Goal: Communication & Community: Connect with others

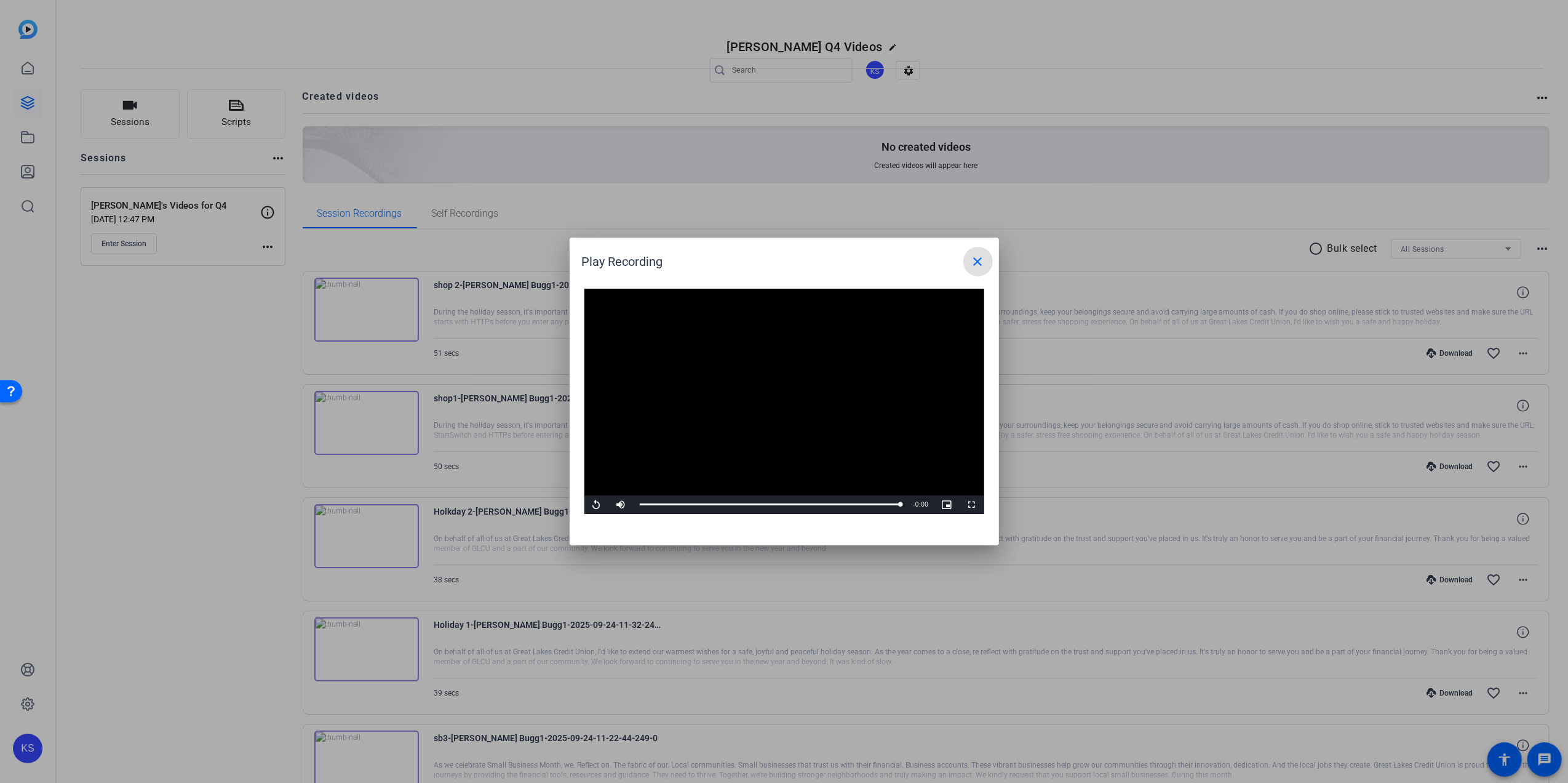
scroll to position [694, 0]
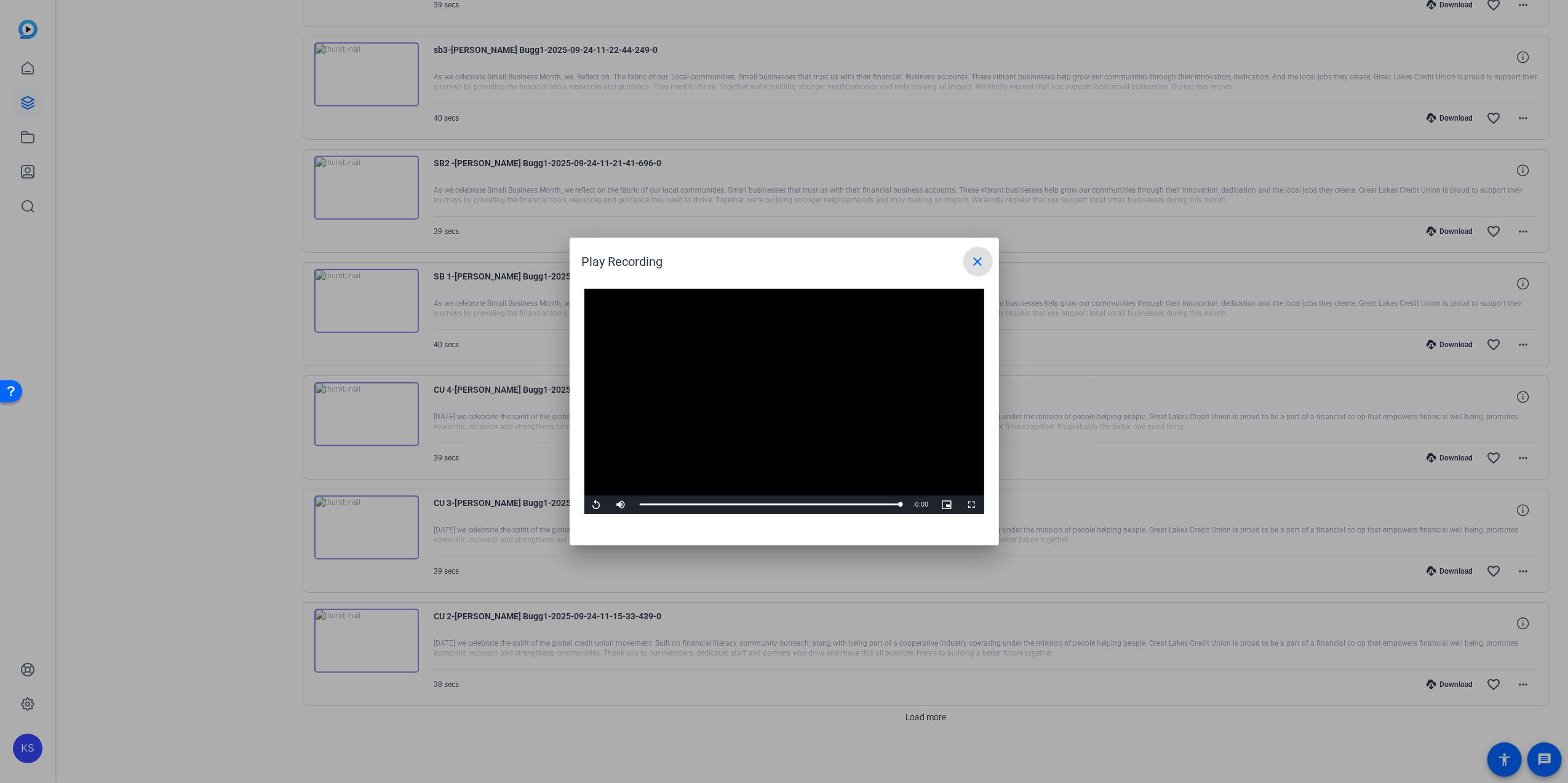
click at [980, 265] on mat-icon "close" at bounding box center [978, 261] width 15 height 15
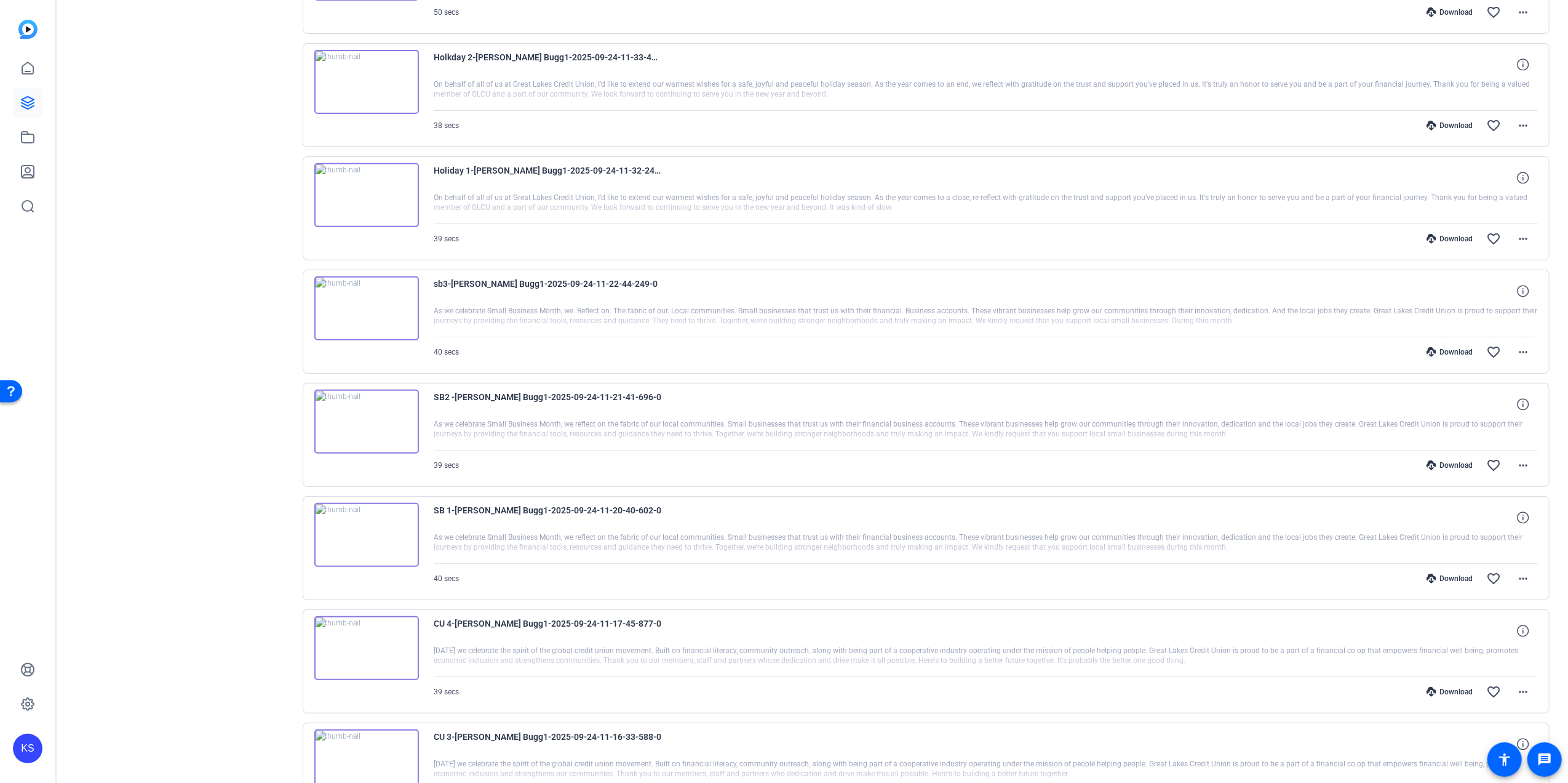
scroll to position [0, 0]
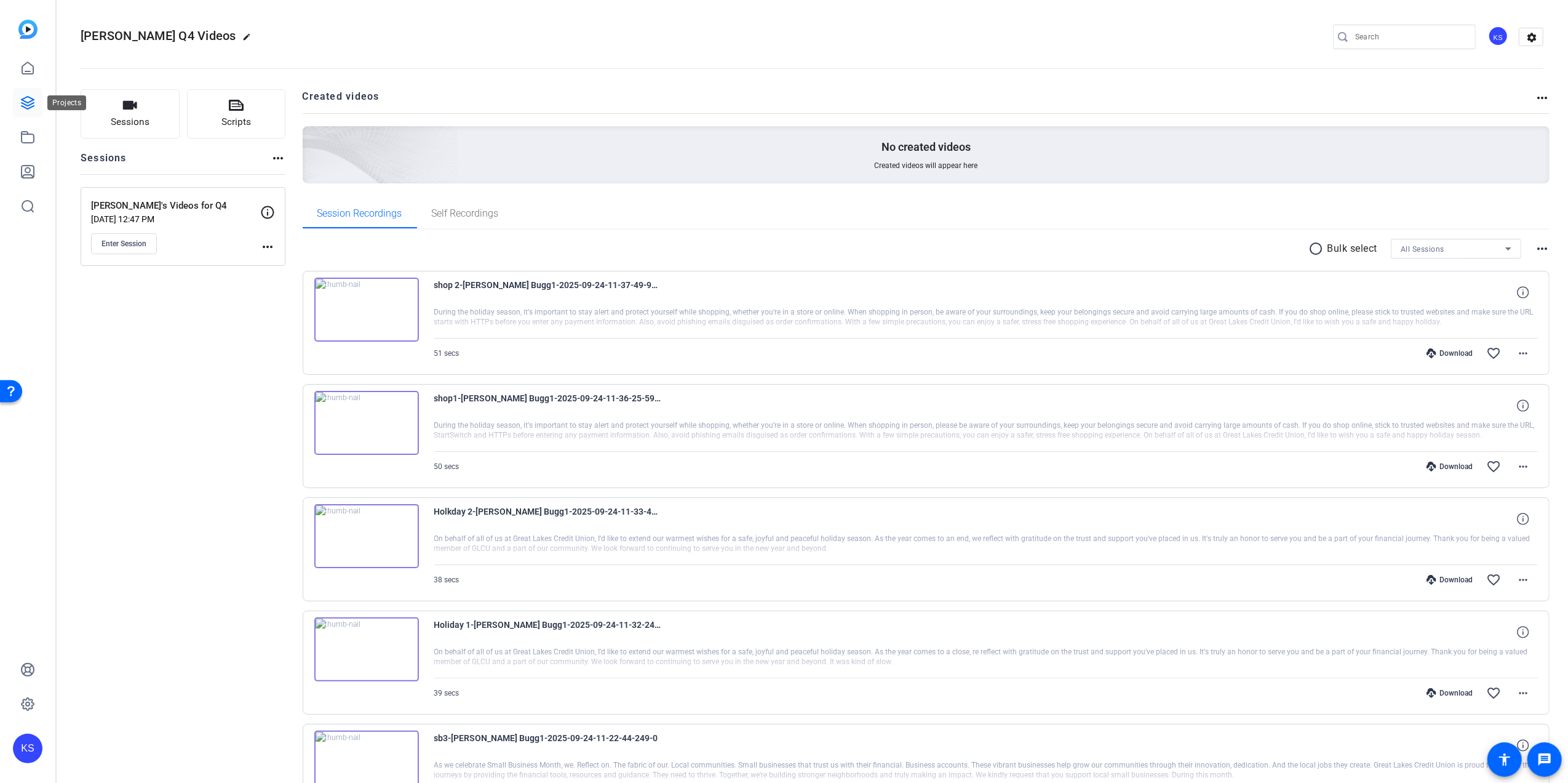
click at [22, 104] on icon at bounding box center [27, 102] width 12 height 12
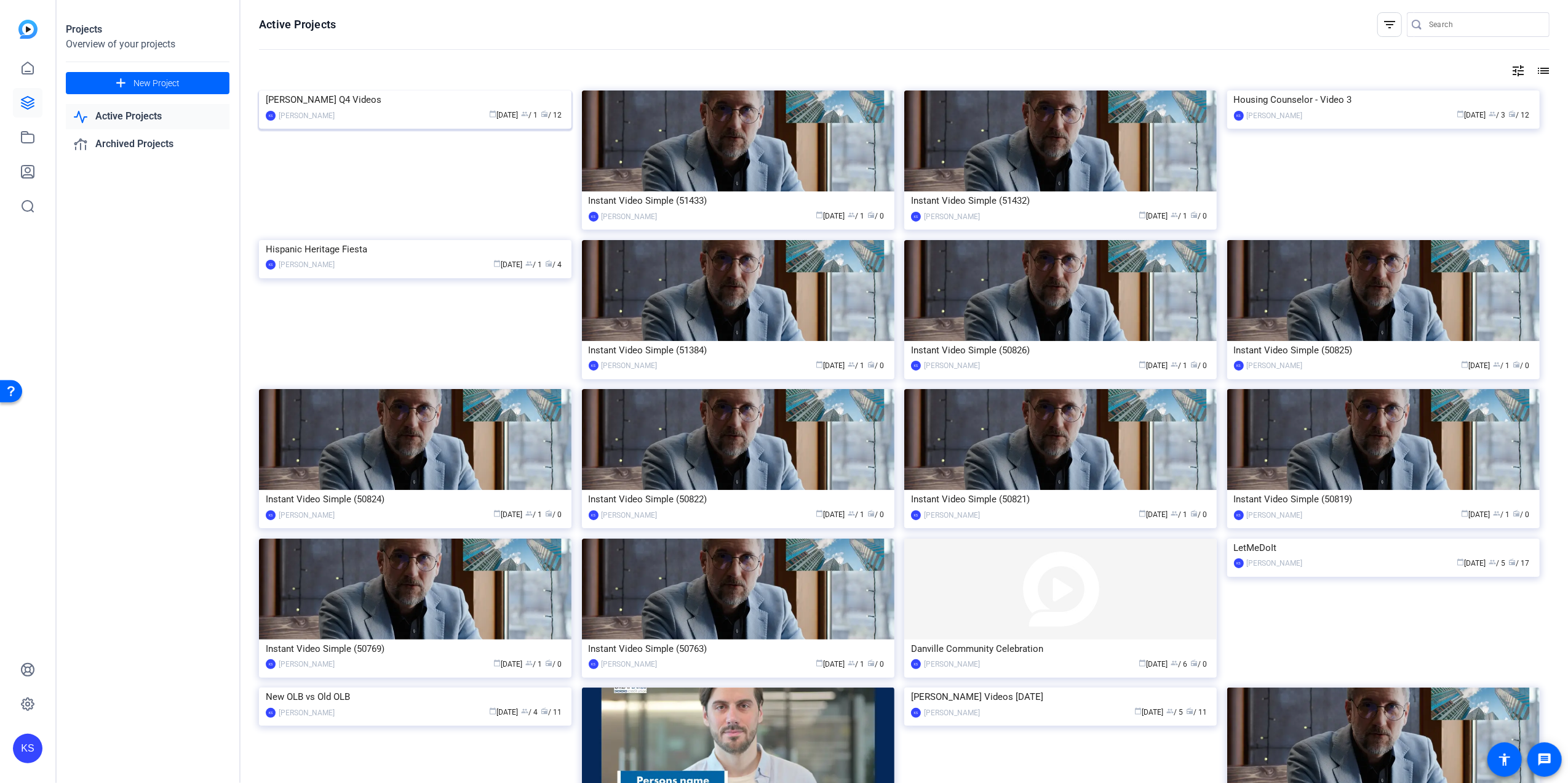
click at [321, 91] on img at bounding box center [415, 91] width 313 height 0
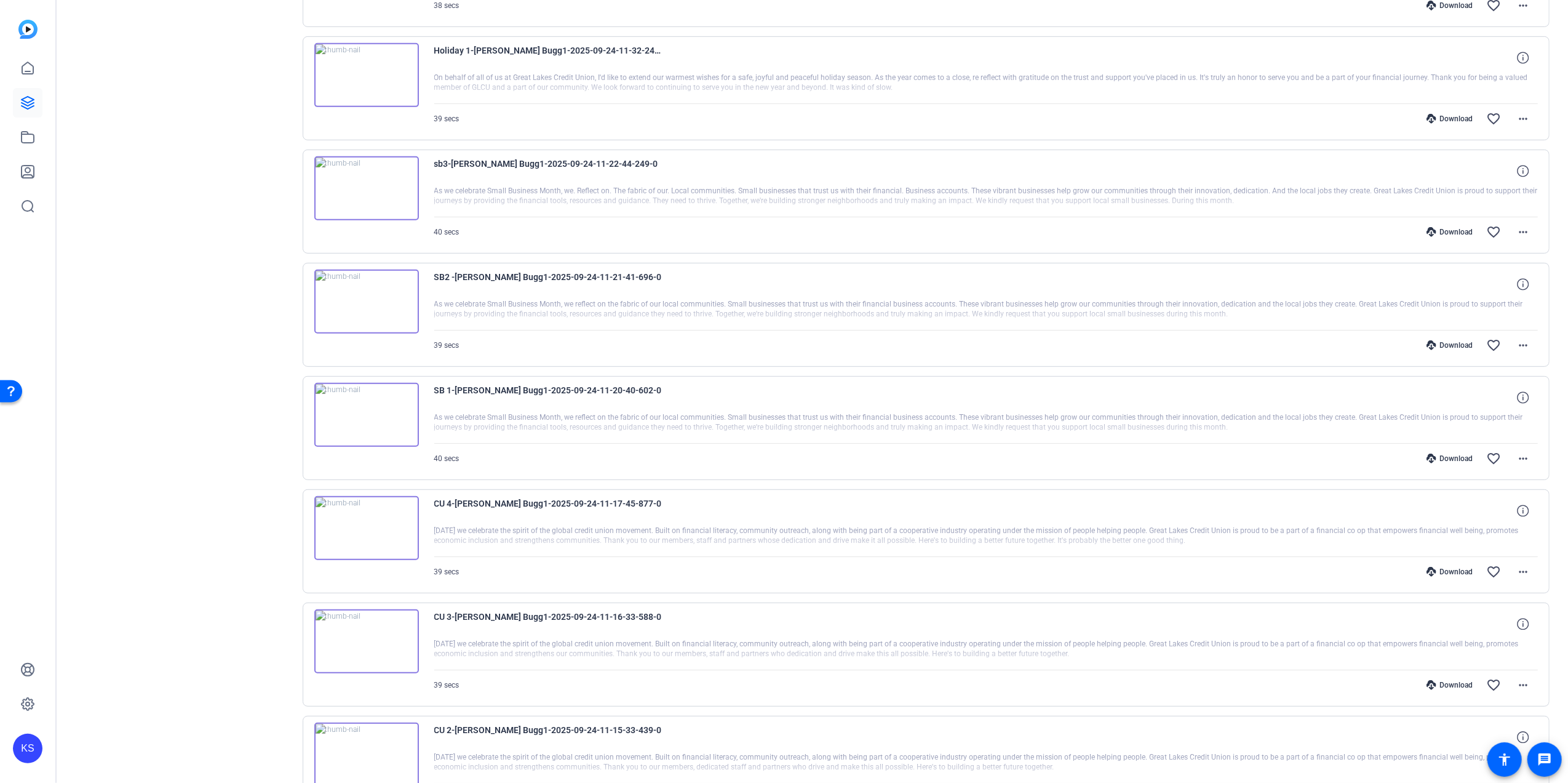
scroll to position [656, 0]
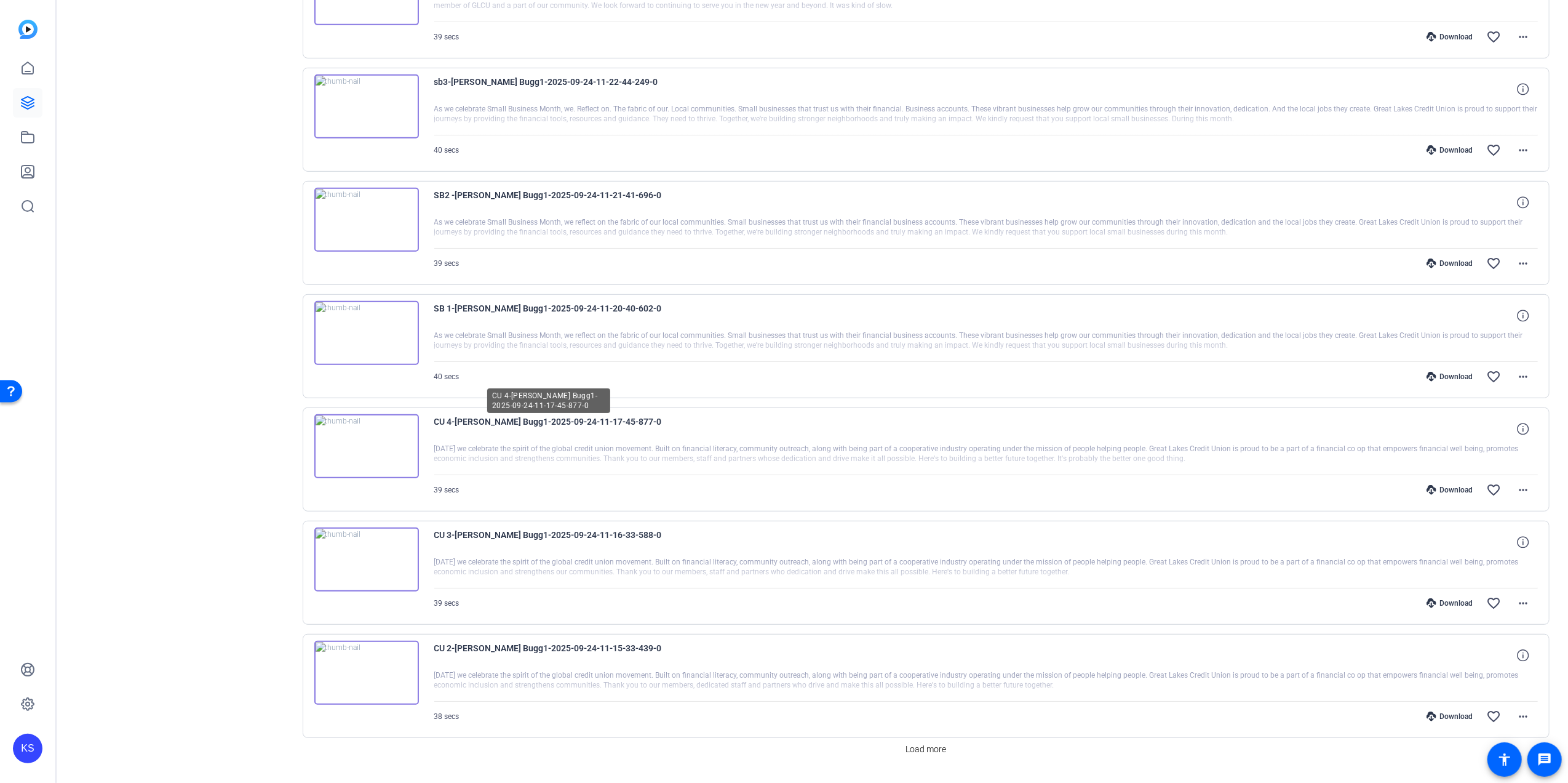
click at [635, 426] on span "CU 4-[PERSON_NAME] Bugg1-2025-09-24-11-17-45-877-0" at bounding box center [547, 428] width 227 height 29
drag, startPoint x: 629, startPoint y: 426, endPoint x: 436, endPoint y: 438, distance: 193.4
click at [434, 438] on span "CU 4-[PERSON_NAME] Bugg1-2025-09-24-11-17-45-877-0" at bounding box center [547, 428] width 227 height 29
drag, startPoint x: 436, startPoint y: 438, endPoint x: 471, endPoint y: 428, distance: 36.4
copy span "CU 4-[PERSON_NAME] Bugg1-2025-09-24-11-17-45-877-0"
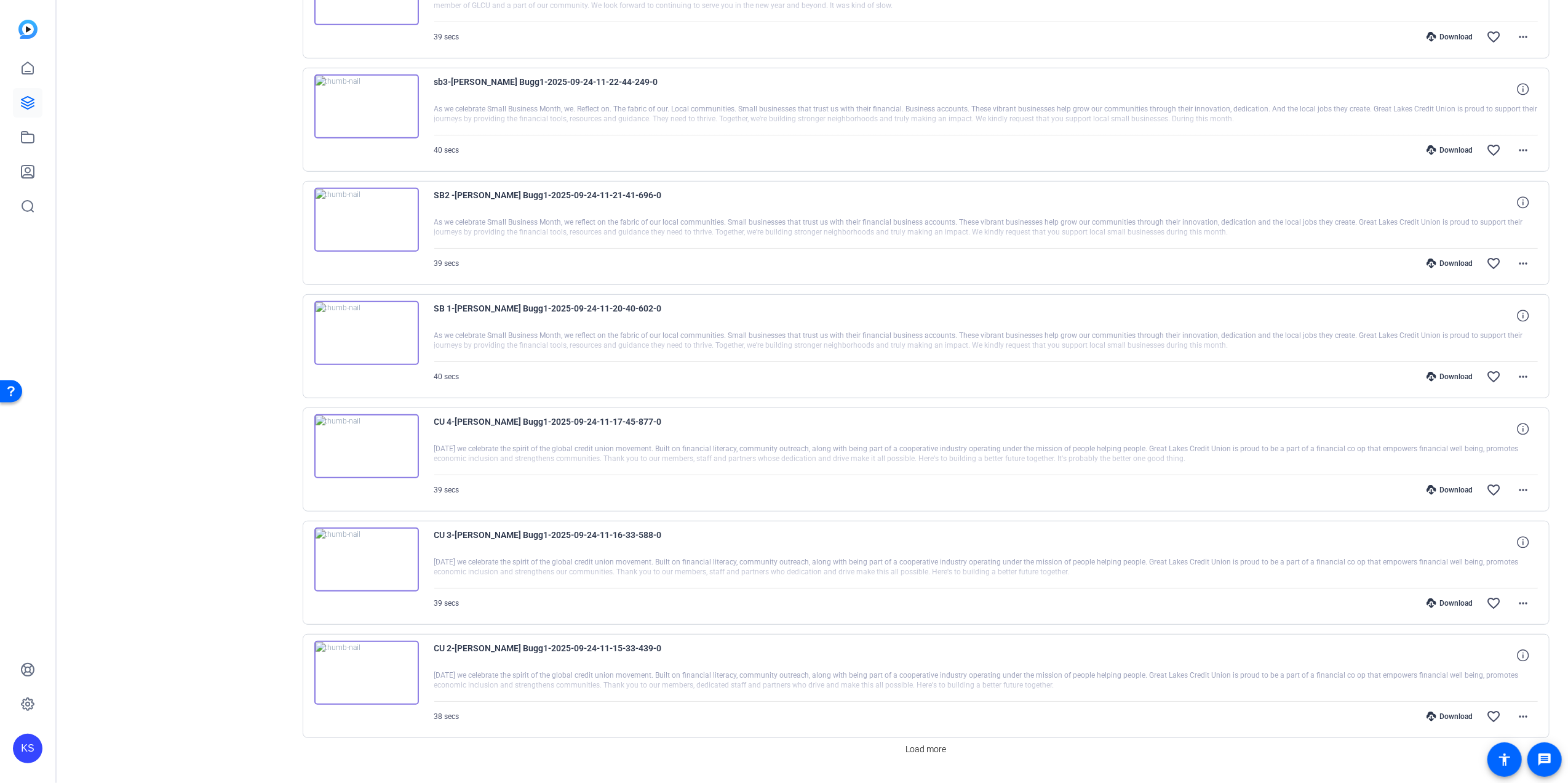
click at [213, 463] on div "Sessions Scripts Sessions more_horiz [PERSON_NAME]'s Videos for Q4 [DATE] 12:47…" at bounding box center [183, 117] width 205 height 1367
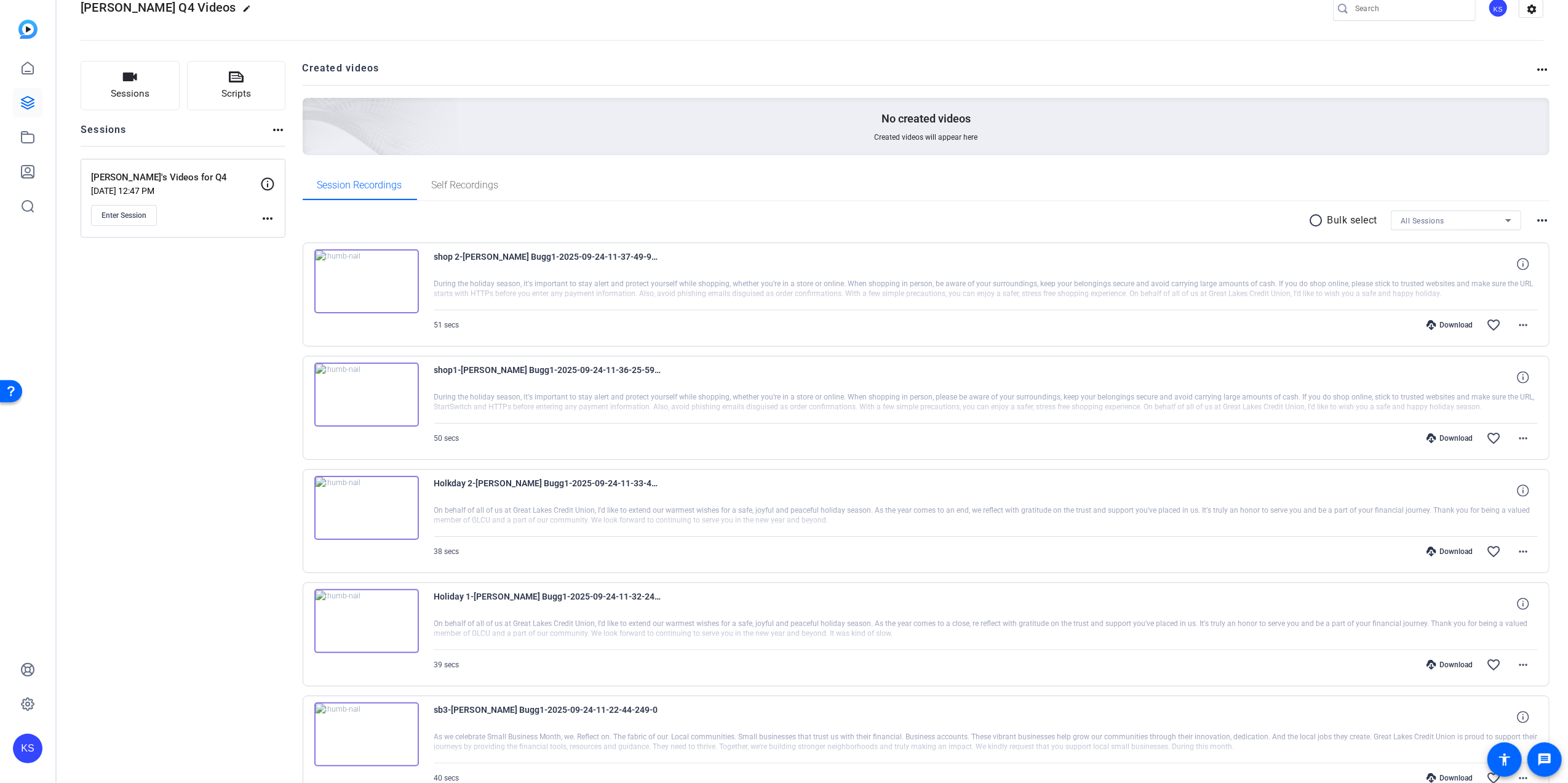
scroll to position [0, 0]
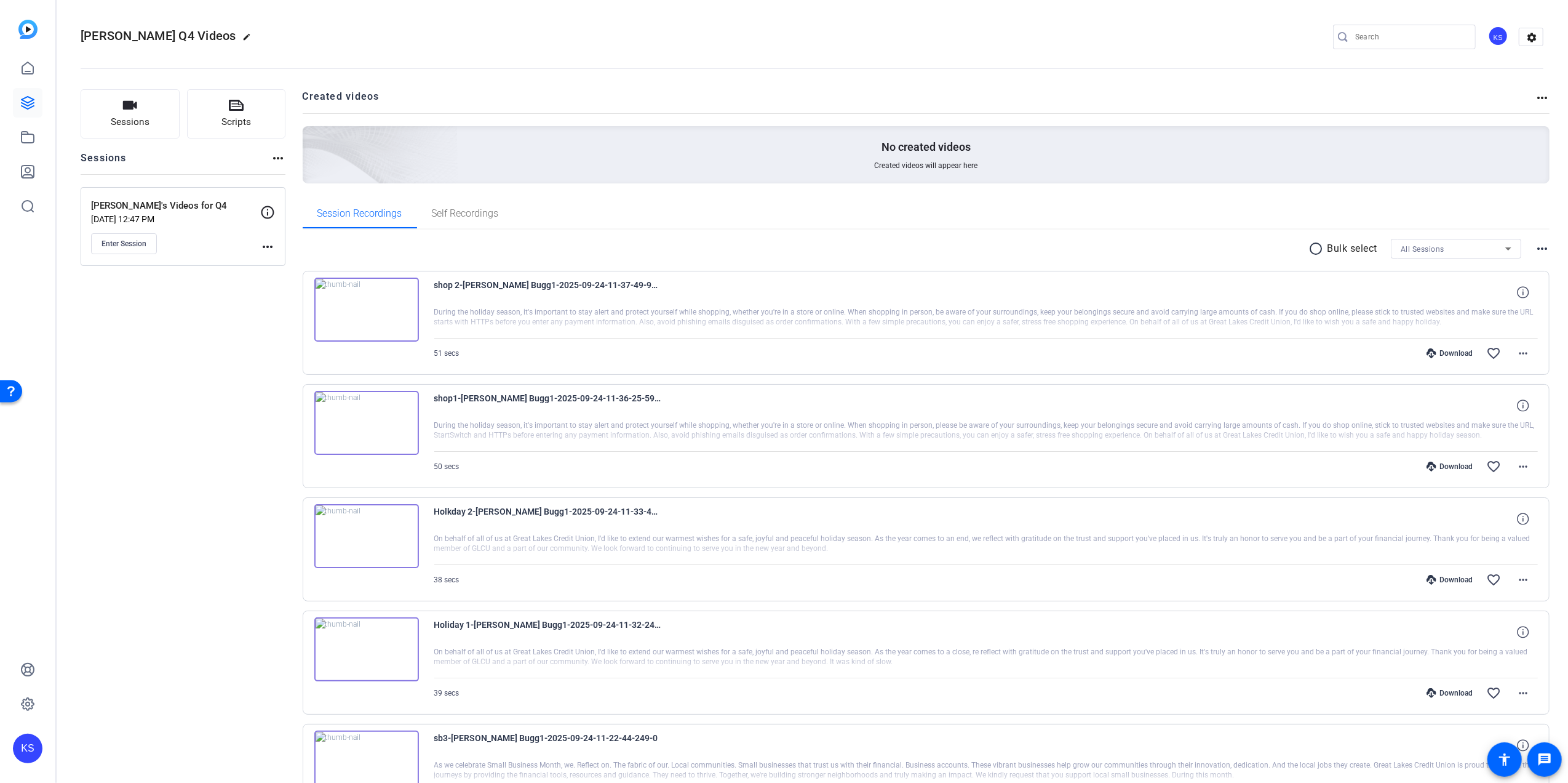
click at [1491, 39] on div "KS" at bounding box center [1498, 36] width 20 height 20
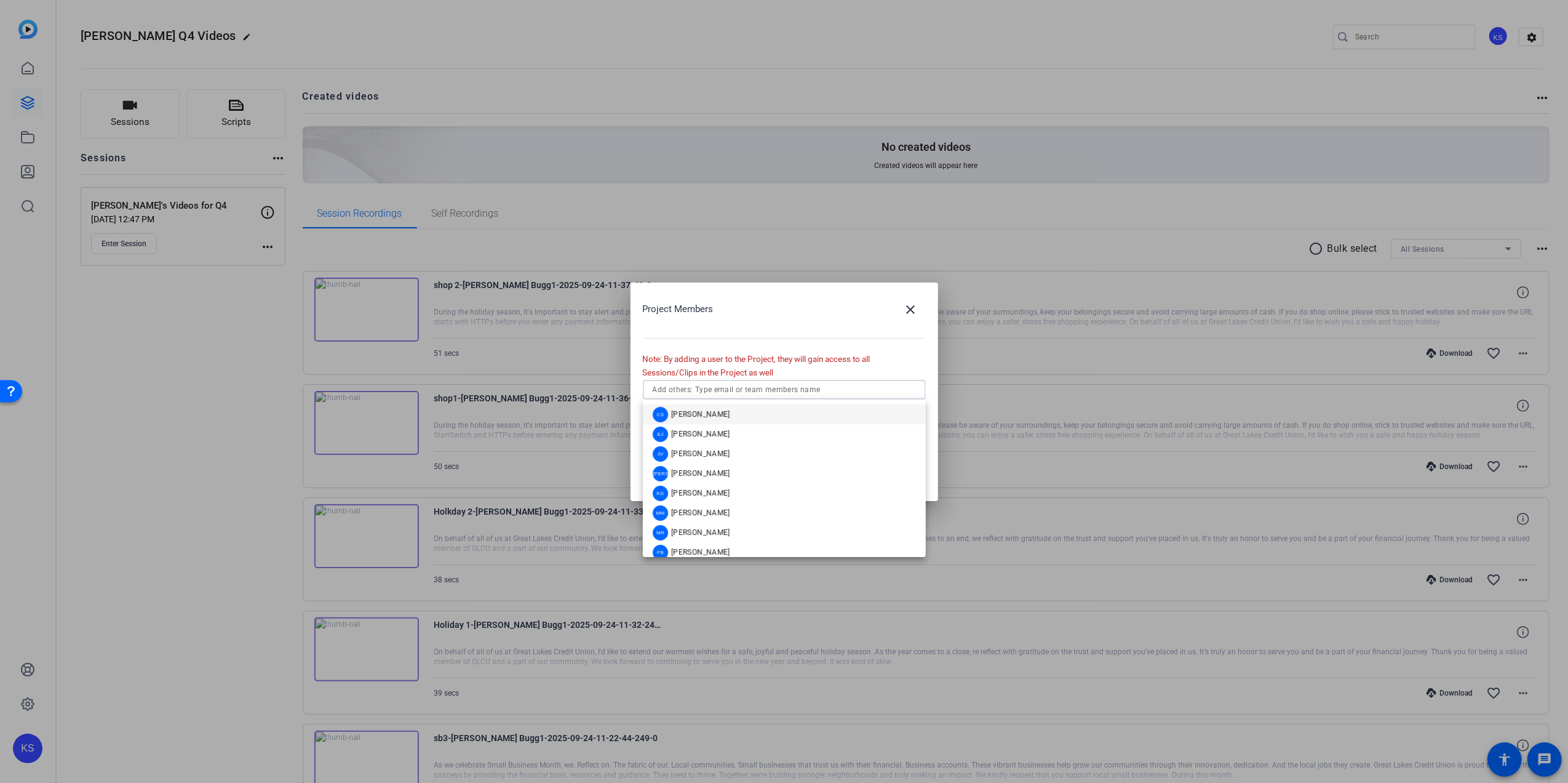
click at [764, 388] on input "text" at bounding box center [785, 389] width 263 height 15
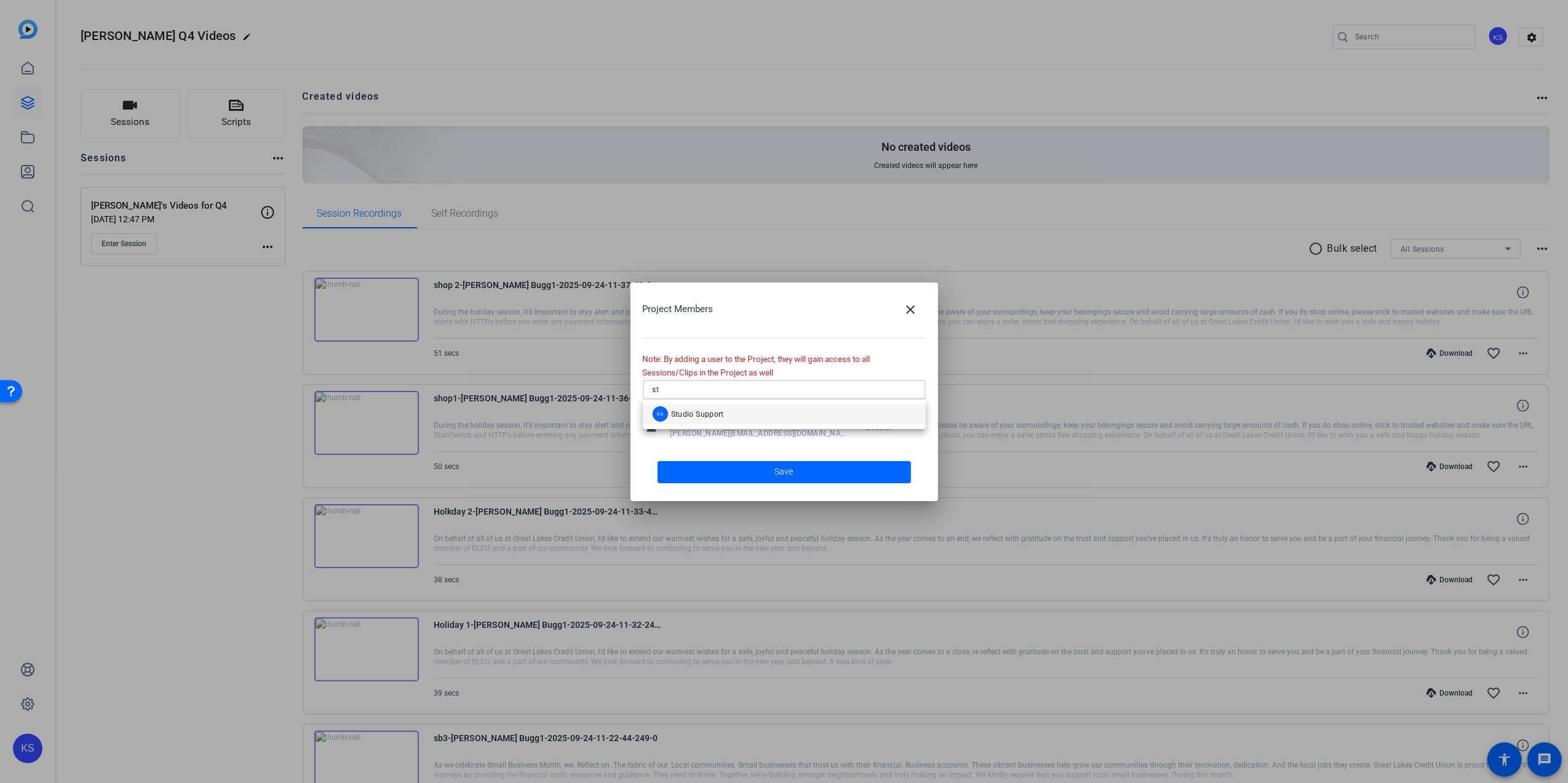
type input "st"
click at [744, 409] on mat-option "SS Studio Support" at bounding box center [784, 414] width 283 height 20
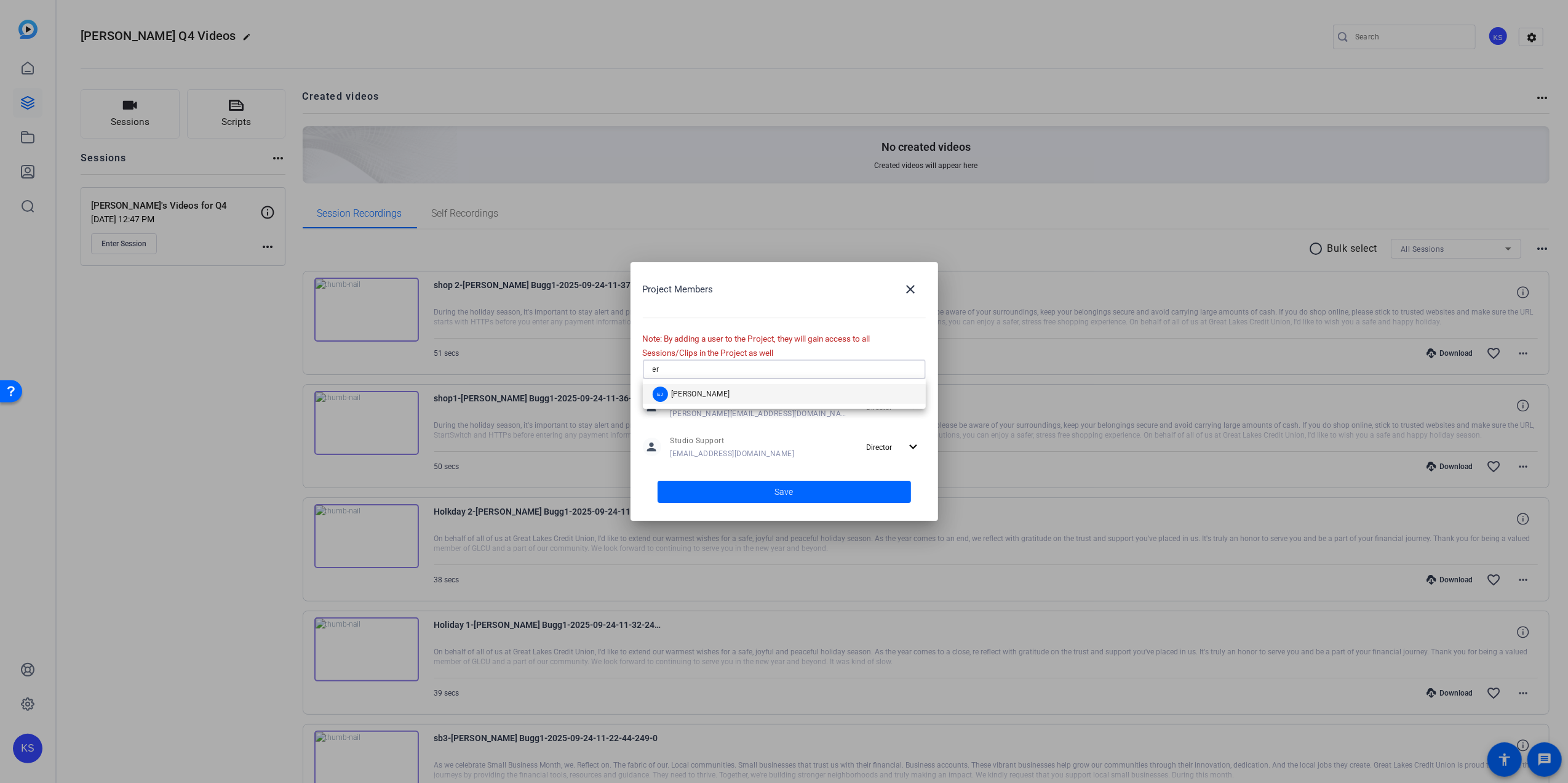
type input "er"
click at [715, 394] on mat-option "EJ [PERSON_NAME]" at bounding box center [784, 394] width 283 height 20
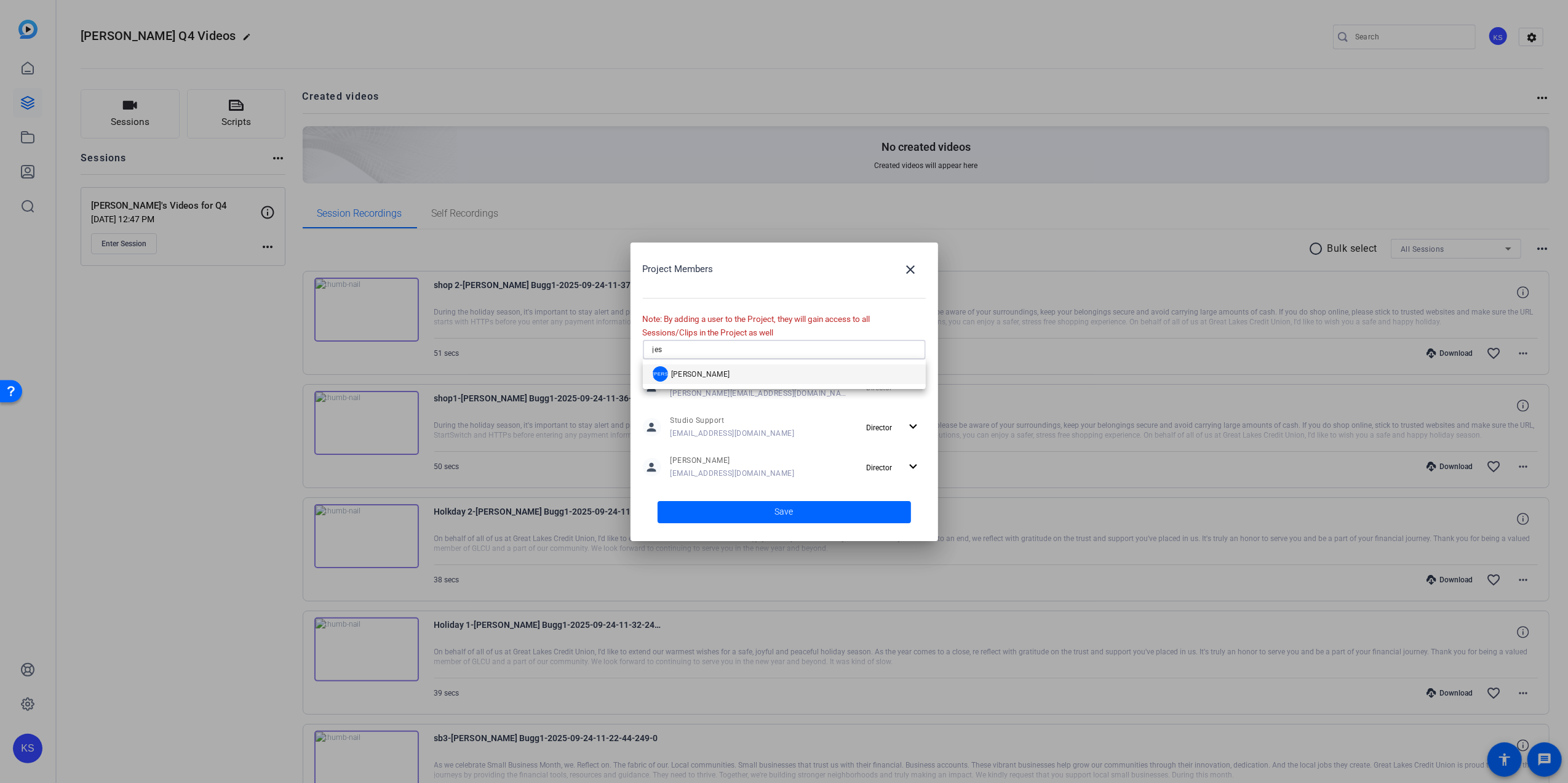
type input "jes"
click at [707, 368] on div "[PERSON_NAME]" at bounding box center [691, 374] width 78 height 16
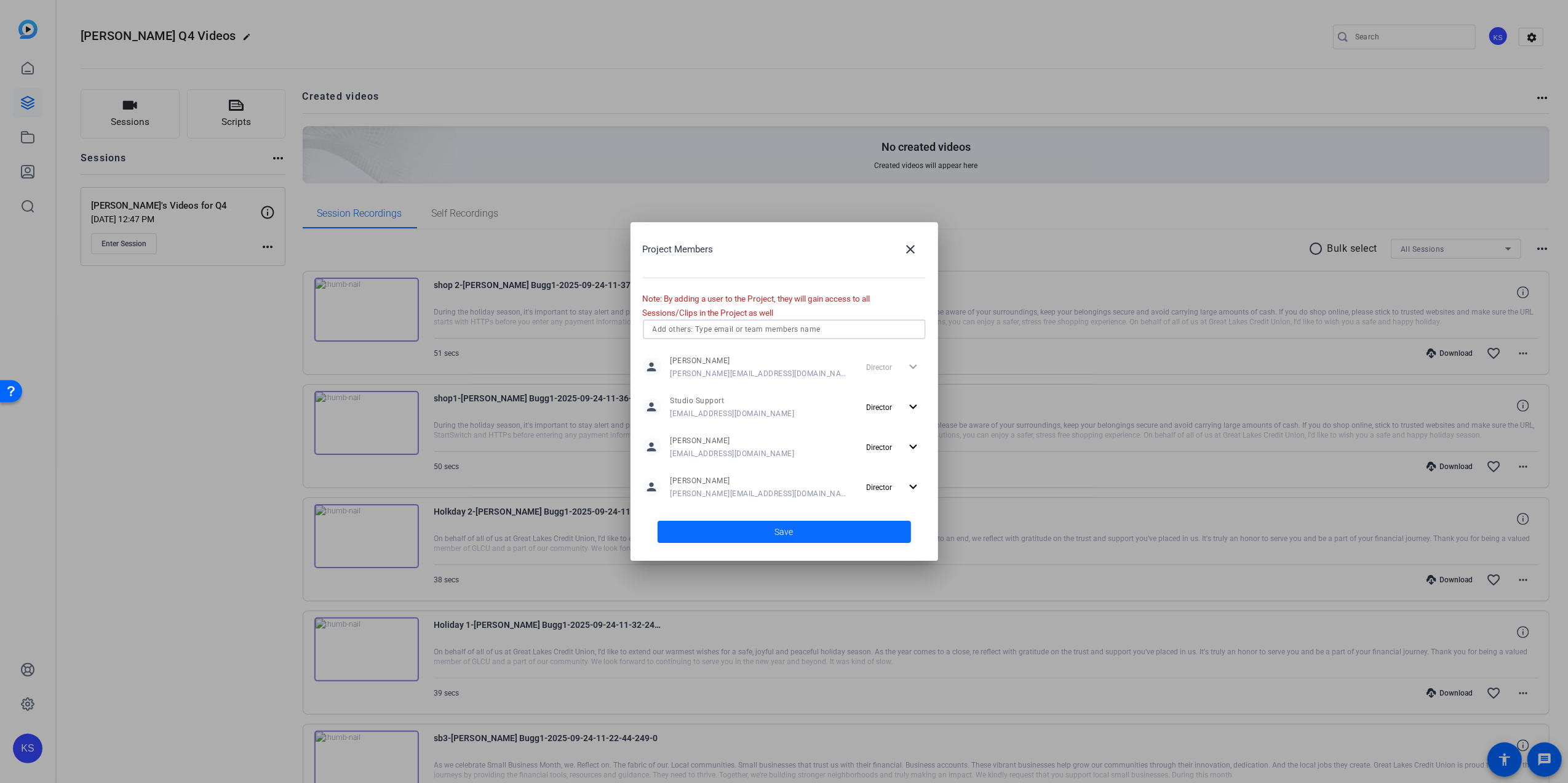
click at [783, 527] on span "Save" at bounding box center [784, 532] width 18 height 13
